Goal: Task Accomplishment & Management: Use online tool/utility

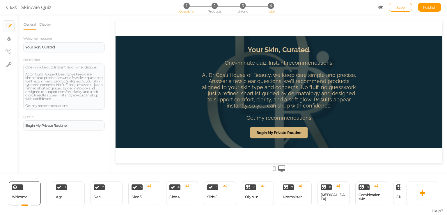
click at [272, 9] on span "Install" at bounding box center [270, 11] width 8 height 4
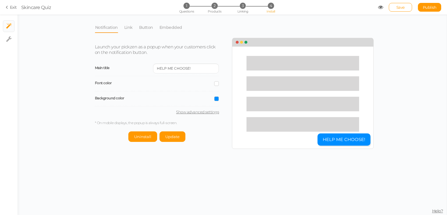
click at [194, 111] on link "Show advanced settings" at bounding box center [157, 111] width 124 height 5
select select "pct"
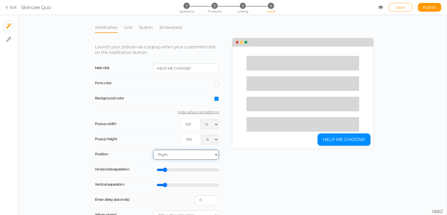
click at [172, 152] on select "Right Left" at bounding box center [186, 155] width 66 height 10
select select "bl"
click at [153, 150] on select "Right Left" at bounding box center [186, 155] width 66 height 10
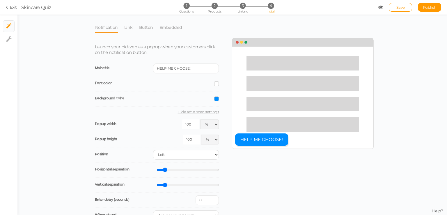
click at [214, 100] on span at bounding box center [216, 98] width 5 height 5
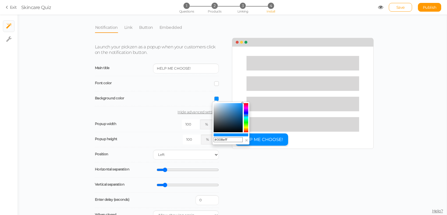
click at [63, 118] on div "Notification Link Button Embedded Launch your pickzen as a popup when your cust…" at bounding box center [231, 115] width 429 height 200
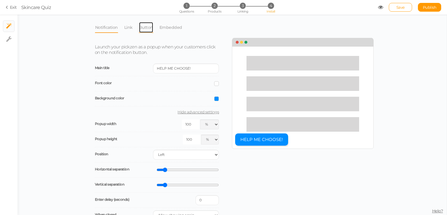
click at [142, 27] on link "Button" at bounding box center [146, 27] width 15 height 11
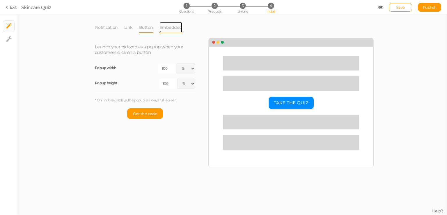
click at [164, 32] on link "Embedded" at bounding box center [170, 27] width 23 height 11
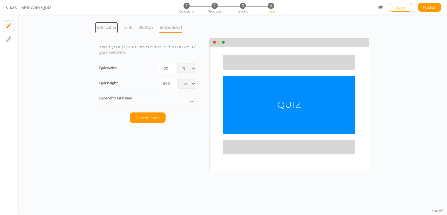
click at [113, 27] on link "Notification" at bounding box center [106, 27] width 23 height 11
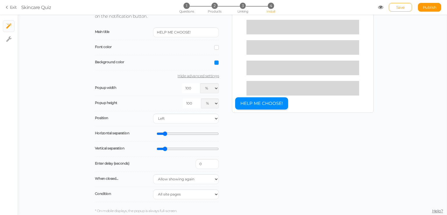
scroll to position [54, 0]
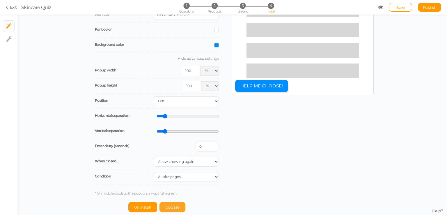
click at [179, 204] on button "Update" at bounding box center [172, 207] width 26 height 10
